Goal: Navigation & Orientation: Understand site structure

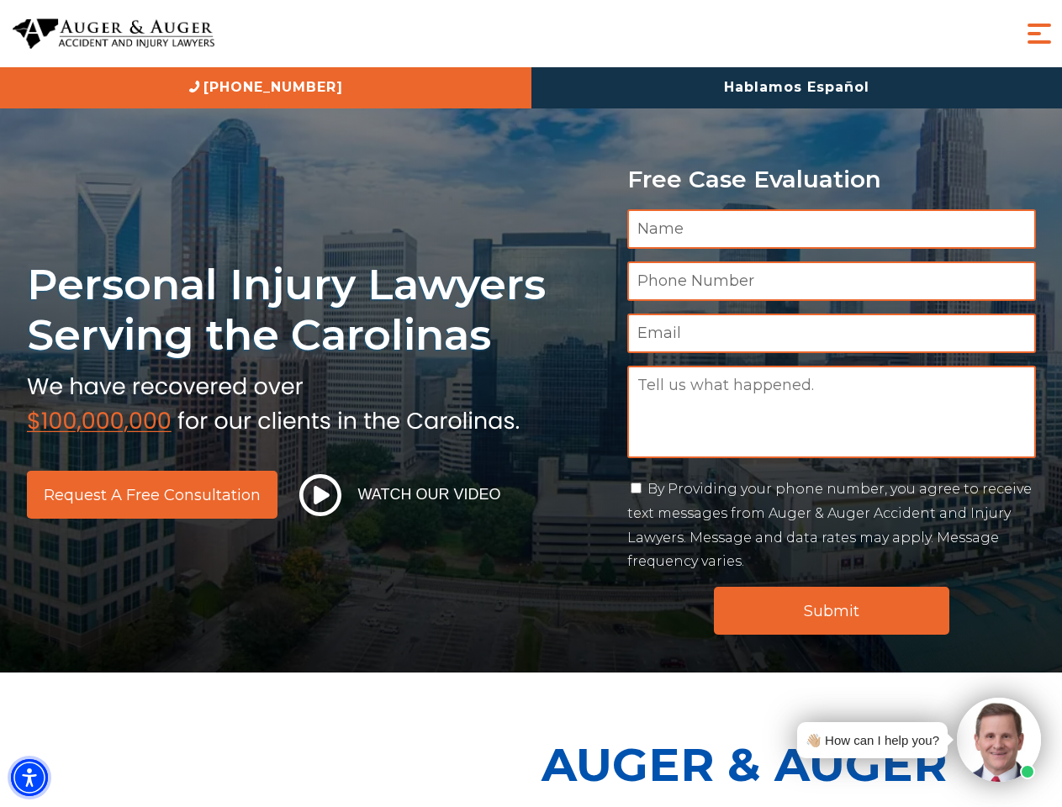
click at [29, 778] on img "Accessibility Menu" at bounding box center [29, 777] width 37 height 37
